Goal: Navigation & Orientation: Find specific page/section

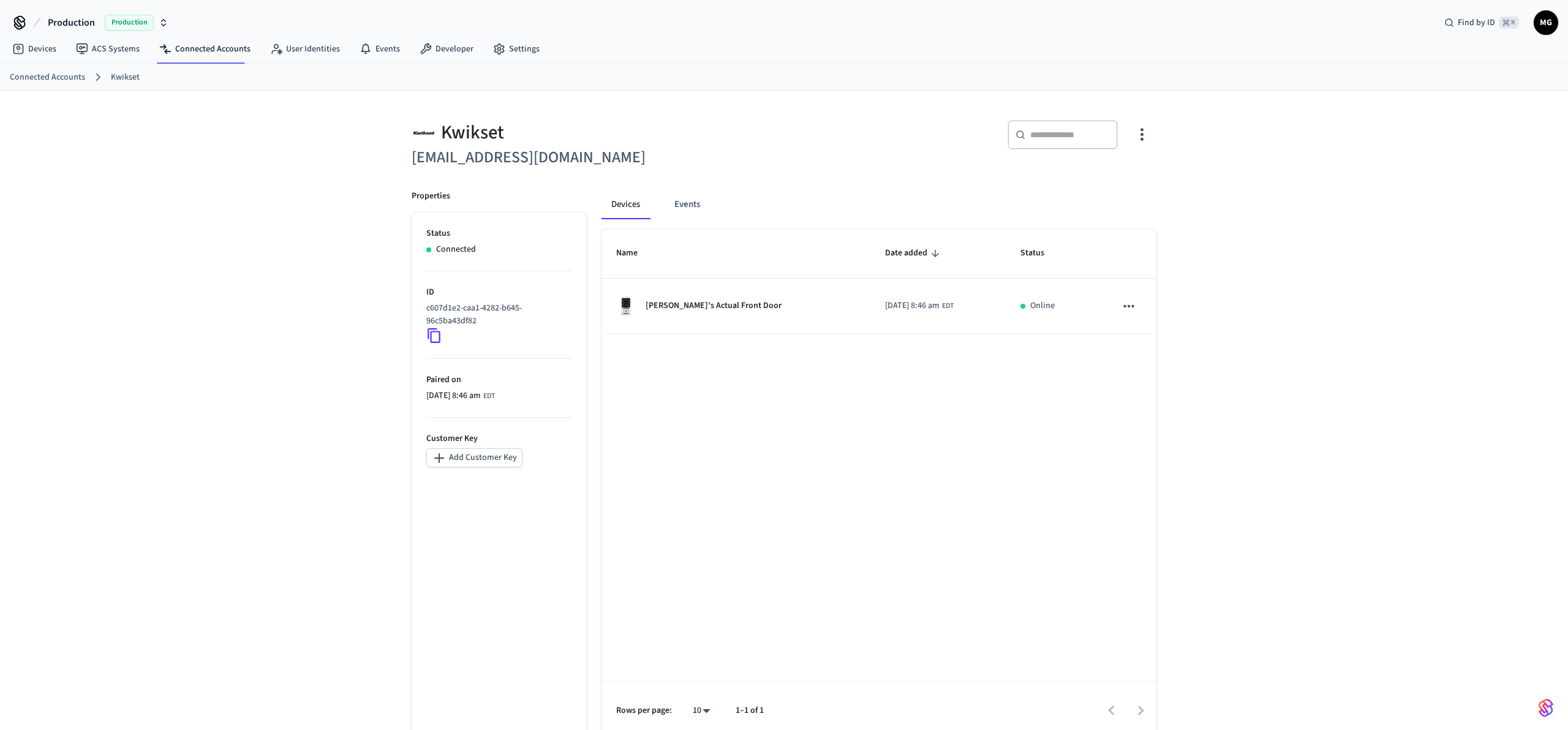
click at [956, 476] on div "Name Date added Status [PERSON_NAME]'s Actual Front Door [DATE] 8:46 am EDT Onl…" at bounding box center [879, 484] width 555 height 511
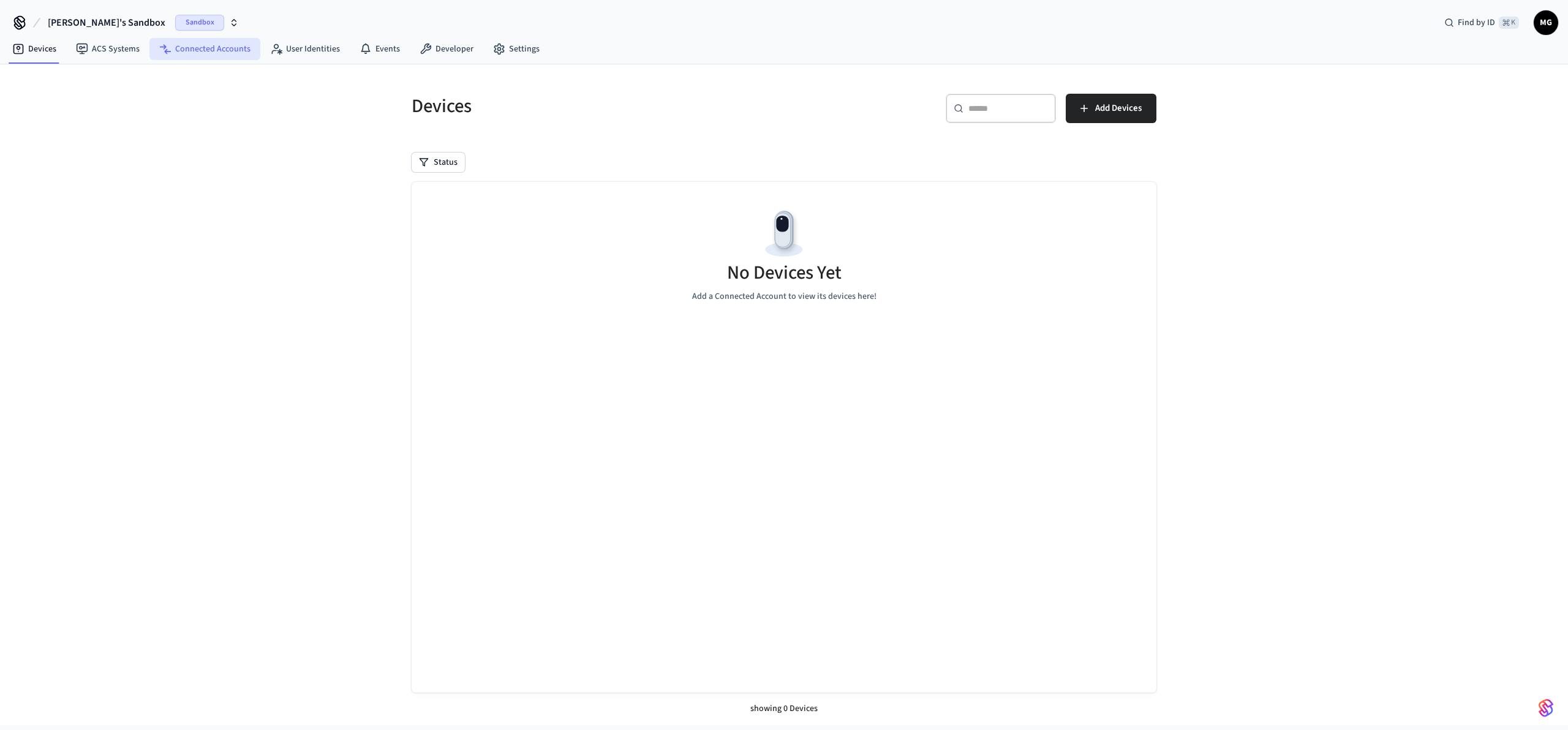
click at [206, 49] on link "Connected Accounts" at bounding box center [204, 49] width 111 height 22
